Goal: Transaction & Acquisition: Purchase product/service

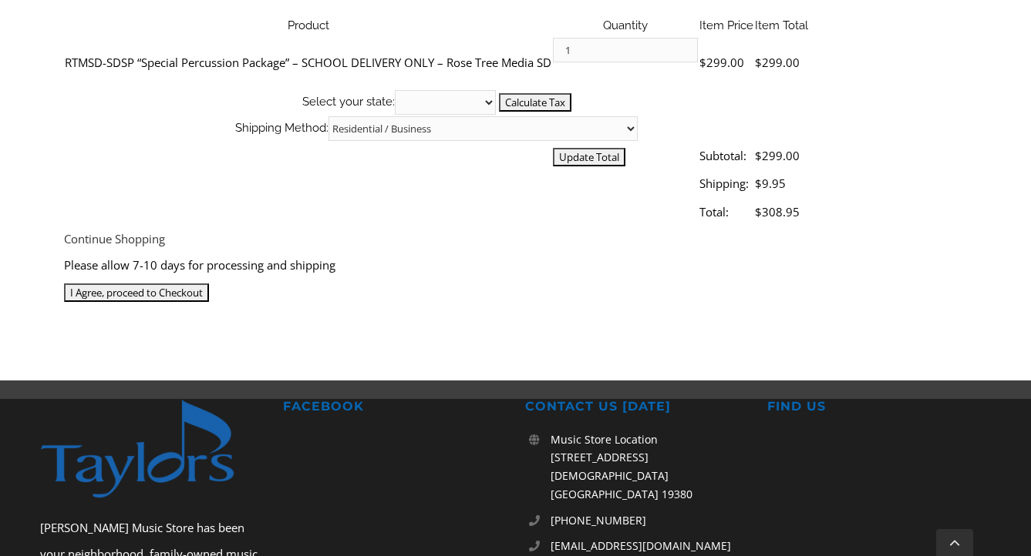
scroll to position [577, 0]
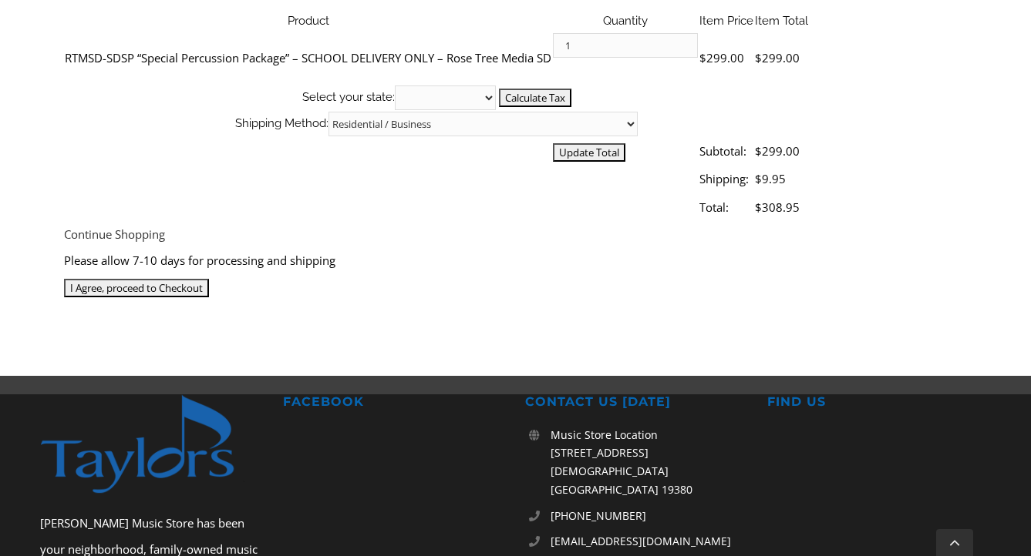
click at [209, 279] on input "I Agree, proceed to Checkout" at bounding box center [136, 288] width 145 height 18
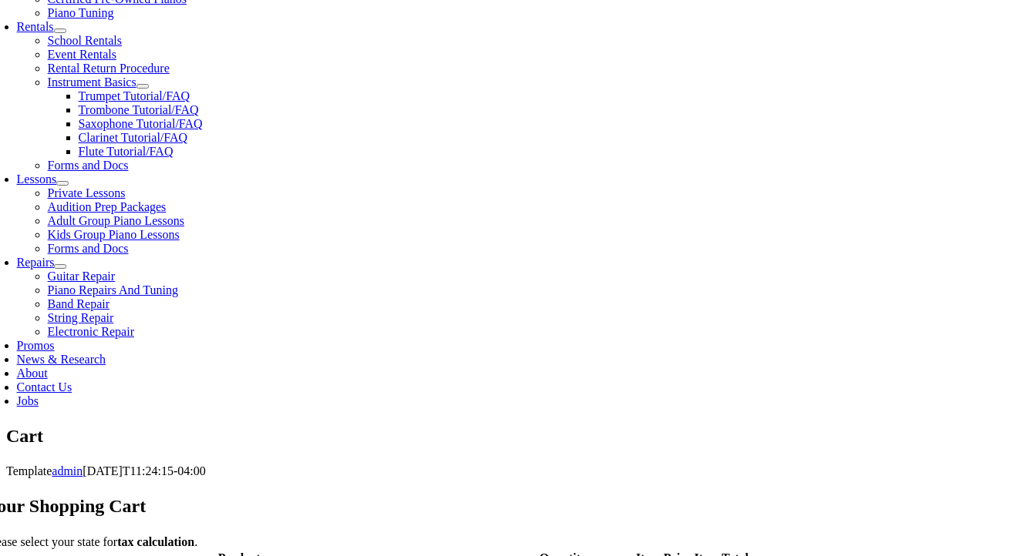
scroll to position [539, 0]
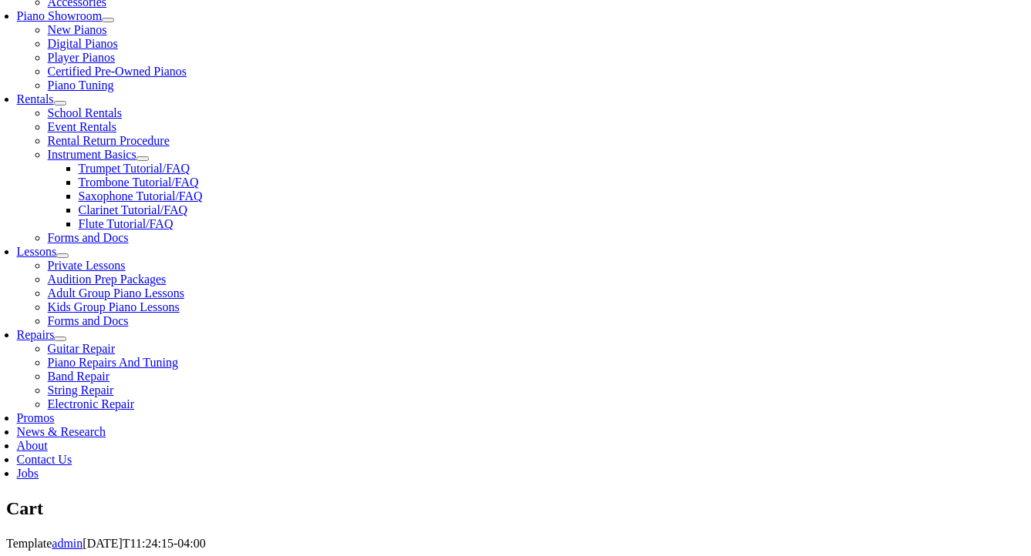
scroll to position [466, 0]
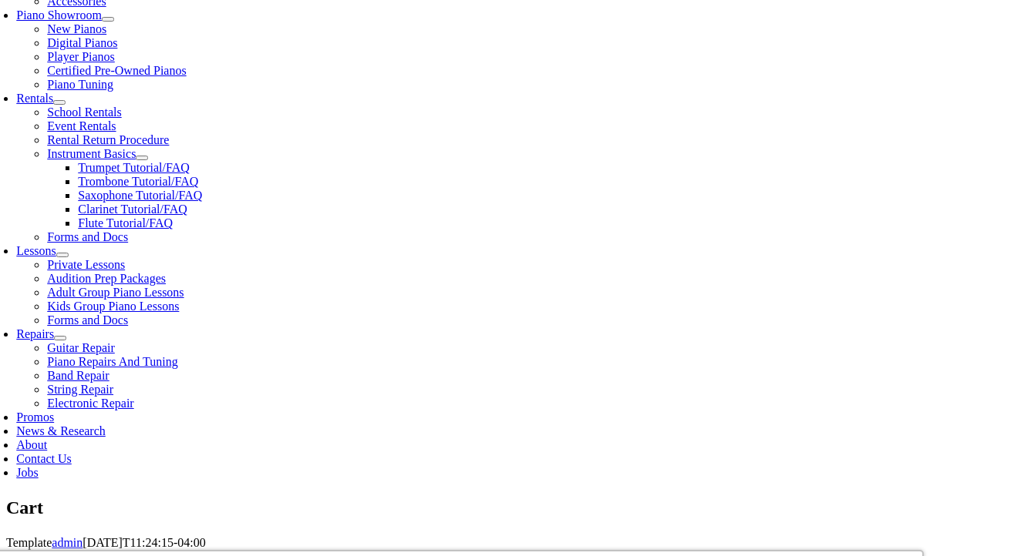
select select "PA"
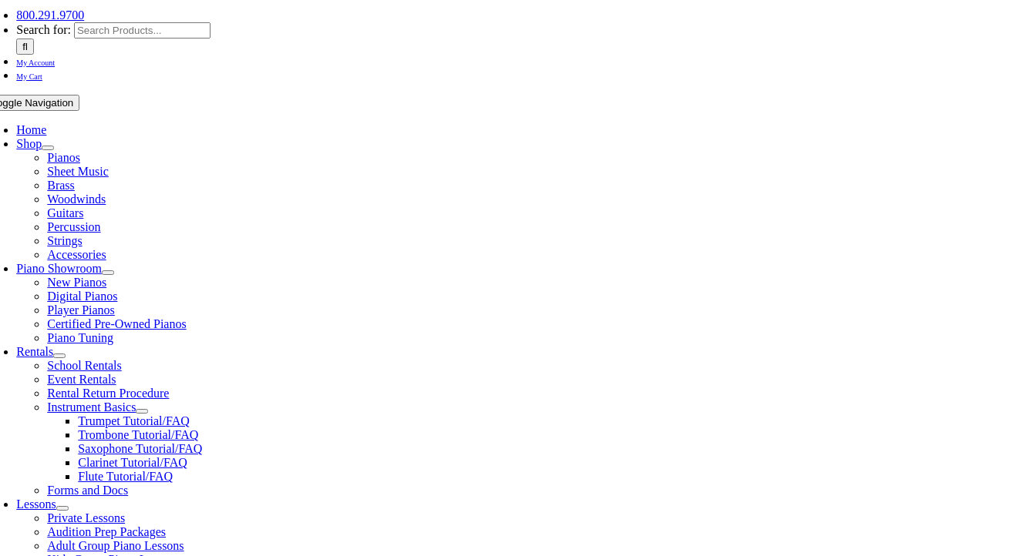
scroll to position [216, 0]
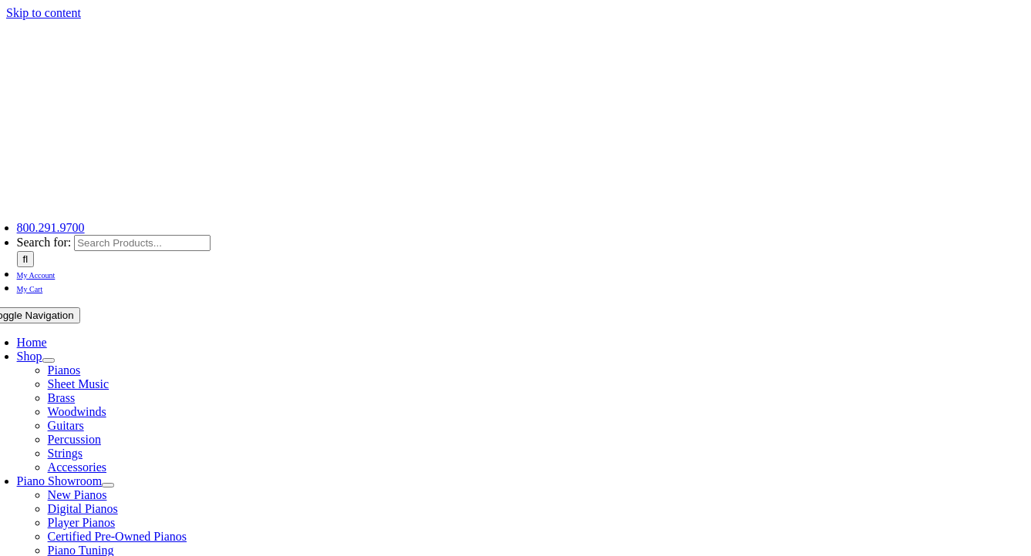
select select "PA"
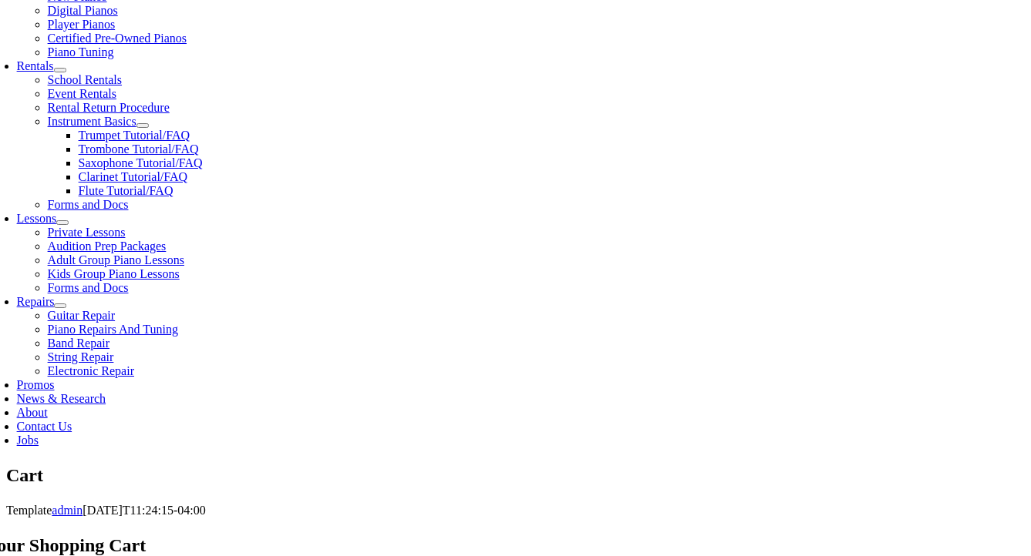
scroll to position [506, 0]
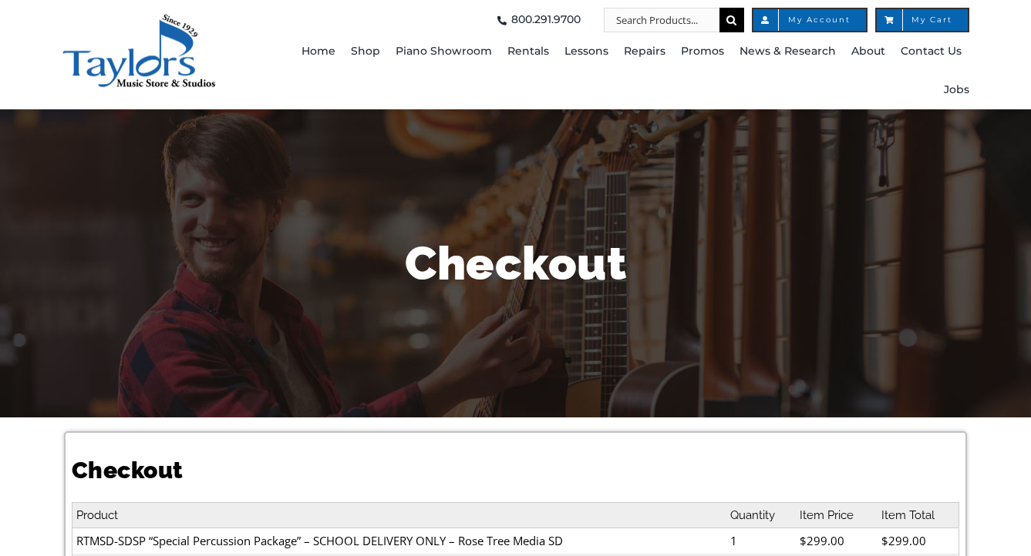
select select
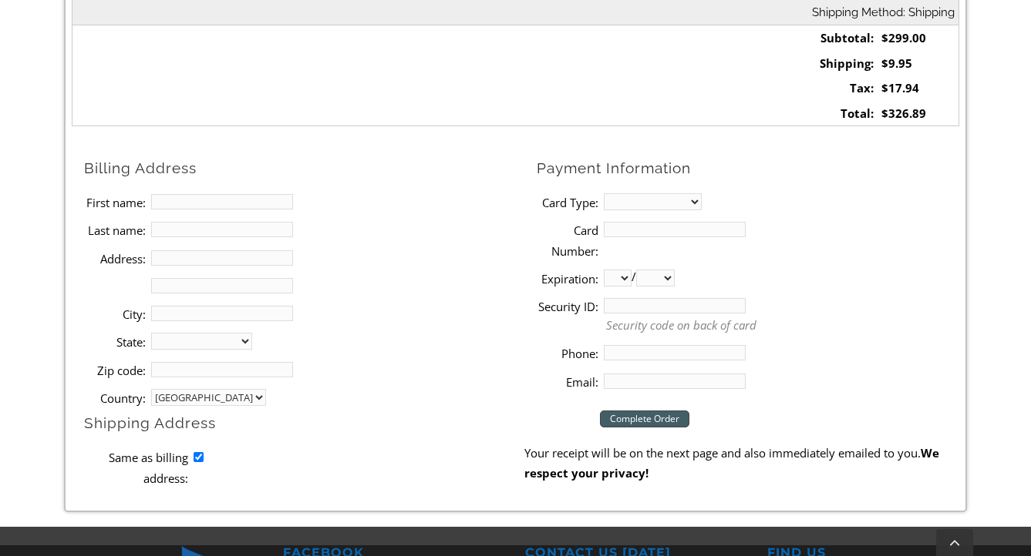
scroll to position [587, 0]
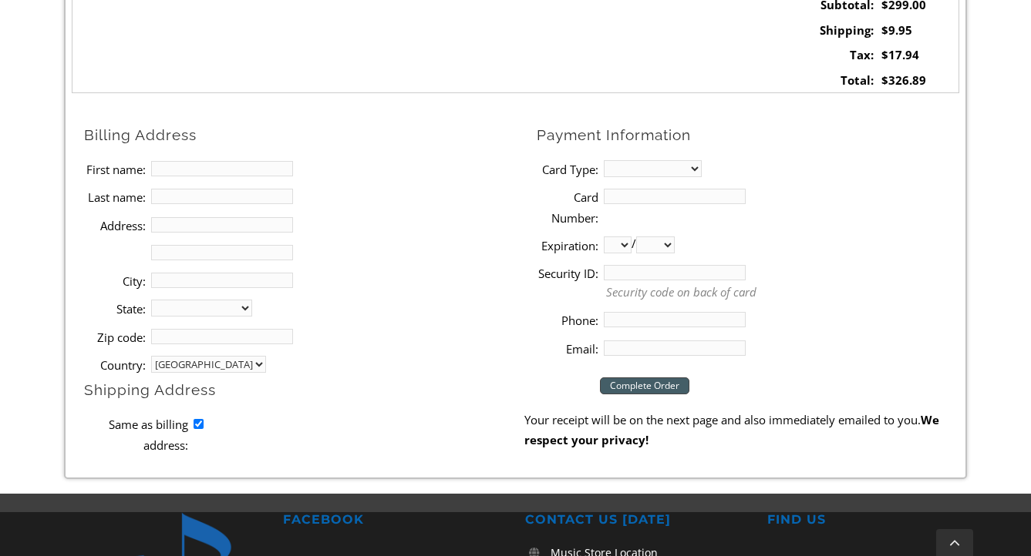
click at [235, 171] on input "First name:" at bounding box center [222, 168] width 142 height 15
type input "[PERSON_NAME]"
type input "Price"
type input "[STREET_ADDRESS]"
type input "Media"
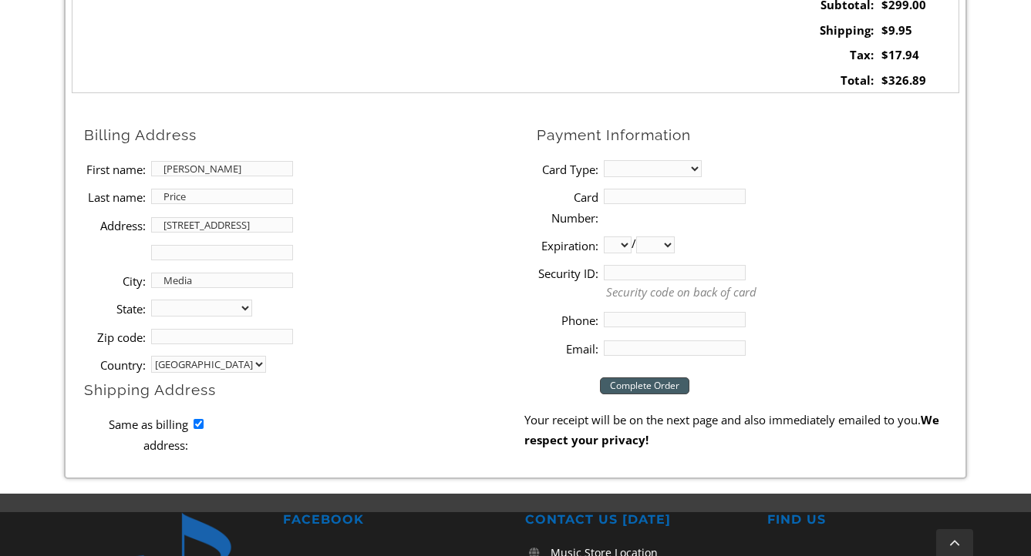
select select "PA"
type input "19063-3797"
click at [619, 170] on select "MasterCard Visa American Express Discover" at bounding box center [653, 168] width 98 height 17
select select "visa"
click at [604, 160] on select "MasterCard Visa American Express Discover" at bounding box center [653, 168] width 98 height 17
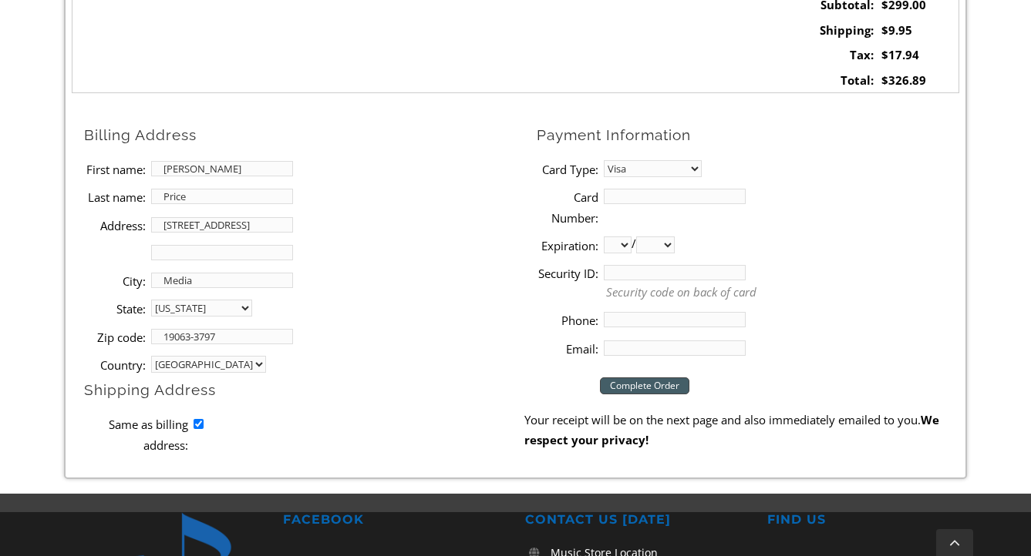
click at [627, 190] on input "Card Number:" at bounding box center [675, 196] width 142 height 15
type input "[CREDIT_CARD_NUMBER]"
select select "08"
select select "2030"
type input "170"
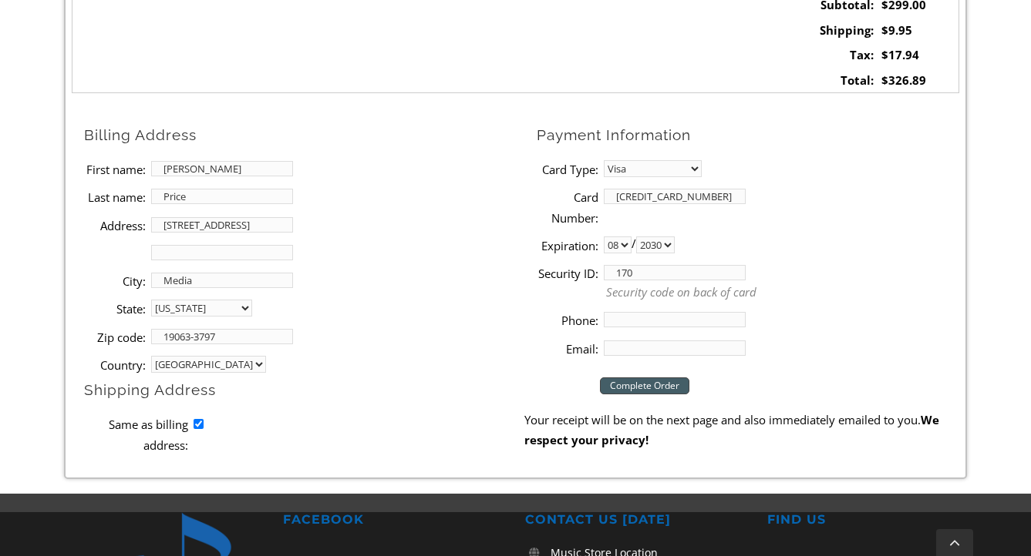
click at [825, 226] on li "Card Number: [CREDIT_CARD_NUMBER]" at bounding box center [747, 207] width 422 height 49
click at [851, 244] on li "Expiration: 01 02 03 04 05 06 07 08 09 10 11 12 / 2025 2026 2027 2028 2029 2030…" at bounding box center [747, 245] width 422 height 28
click at [681, 321] on input "Phone:" at bounding box center [675, 319] width 142 height 15
type input "2155142227"
type input "[EMAIL_ADDRESS][DOMAIN_NAME]"
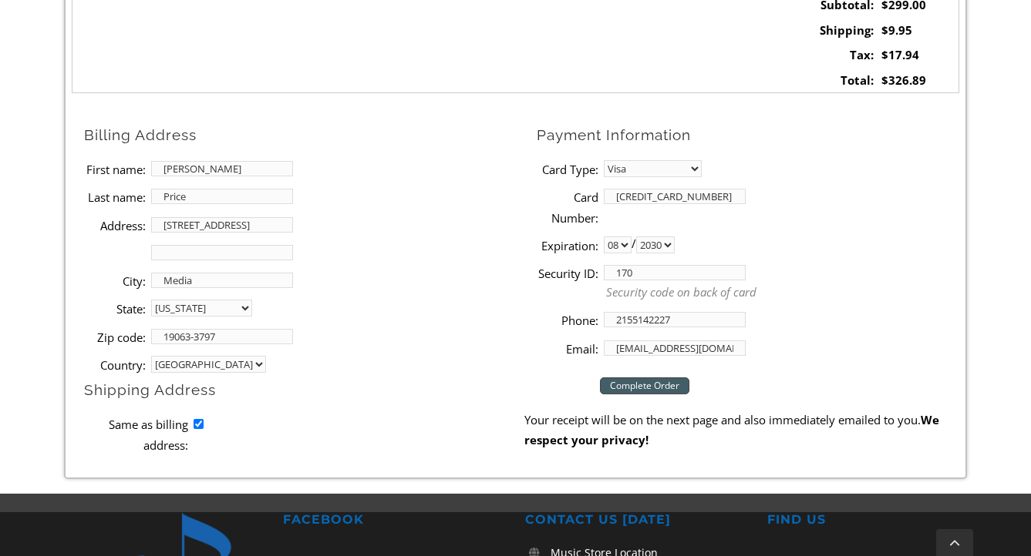
click at [656, 392] on input "Complete Order" at bounding box center [644, 386] width 89 height 17
